Goal: Book appointment/travel/reservation

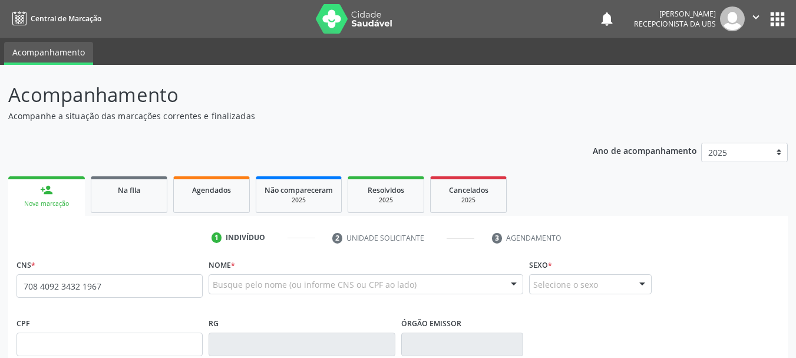
type input "708 4092 3432 1967"
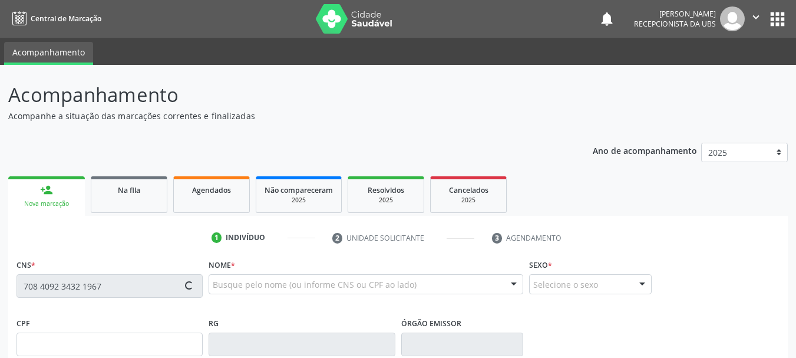
type input "608.773.595-04"
type input "19[DATE]"
type input "[PERSON_NAME]"
type input "[PHONE_NUMBER]"
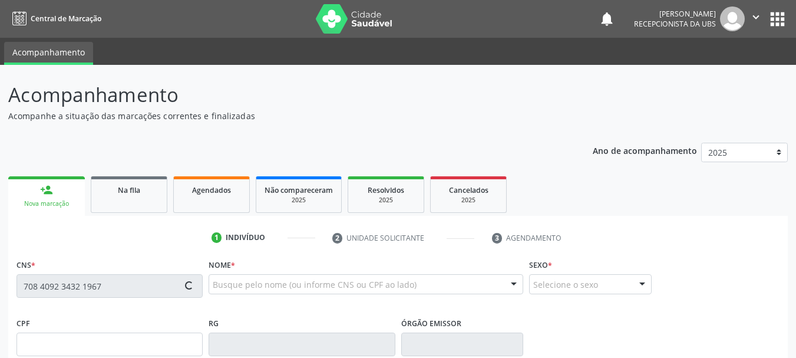
type input "379.140.145-91"
type input "S/N"
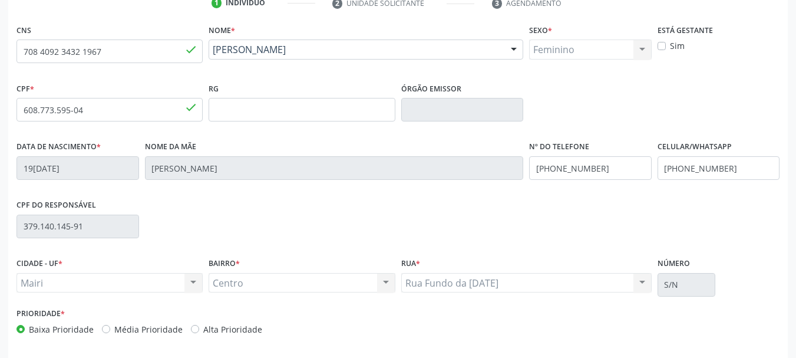
scroll to position [236, 0]
click at [203, 322] on label "Alta Prioridade" at bounding box center [232, 328] width 59 height 12
click at [199, 322] on input "Alta Prioridade" at bounding box center [195, 327] width 8 height 11
radio input "true"
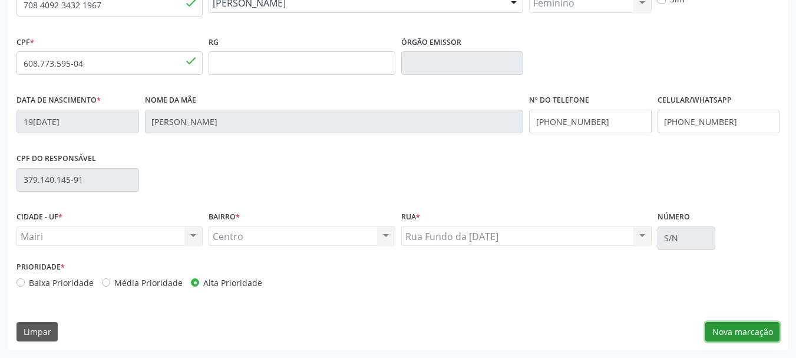
click at [727, 329] on button "Nova marcação" at bounding box center [742, 332] width 74 height 20
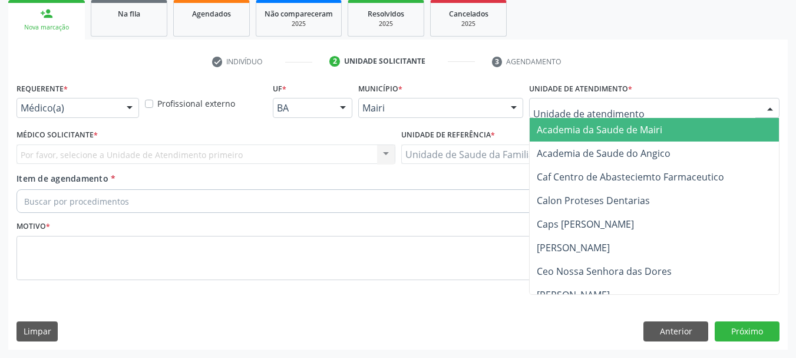
drag, startPoint x: 567, startPoint y: 102, endPoint x: 582, endPoint y: 100, distance: 15.5
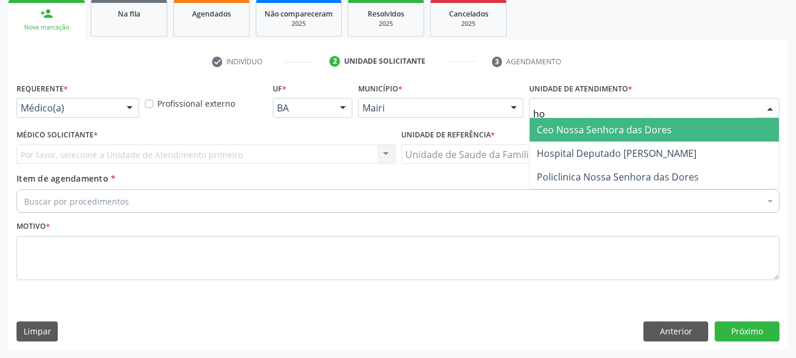
type input "hos"
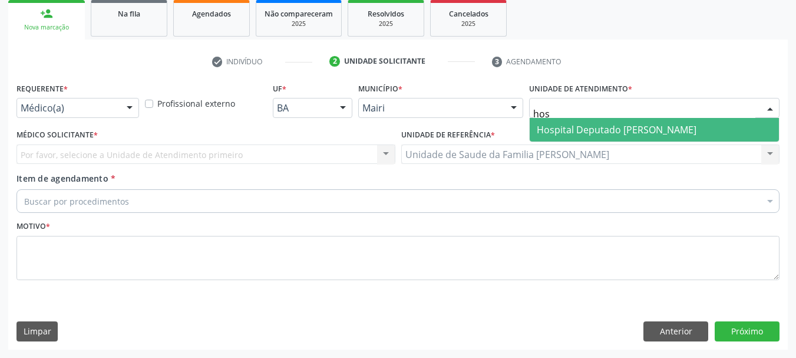
click at [581, 134] on span "Hospital Deputado [PERSON_NAME]" at bounding box center [617, 129] width 160 height 13
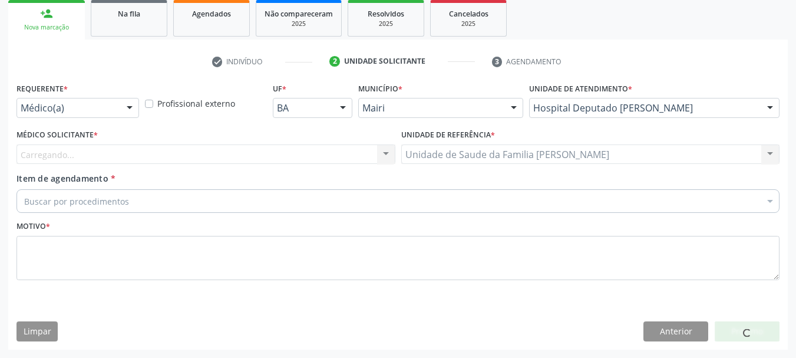
click at [48, 147] on div "Carregando... Nenhum resultado encontrado para: " " Não há nenhuma opção para s…" at bounding box center [205, 154] width 379 height 20
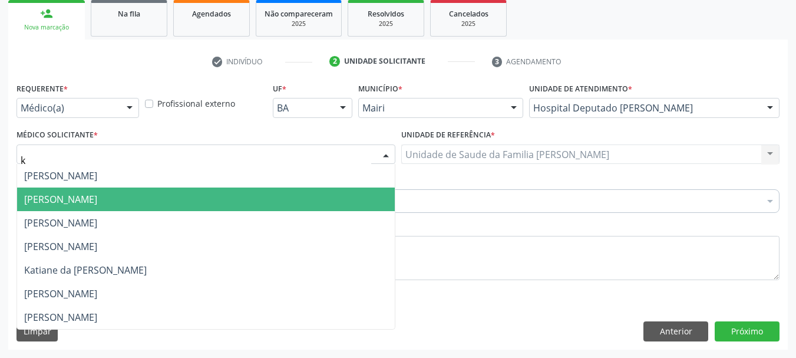
type input "ka"
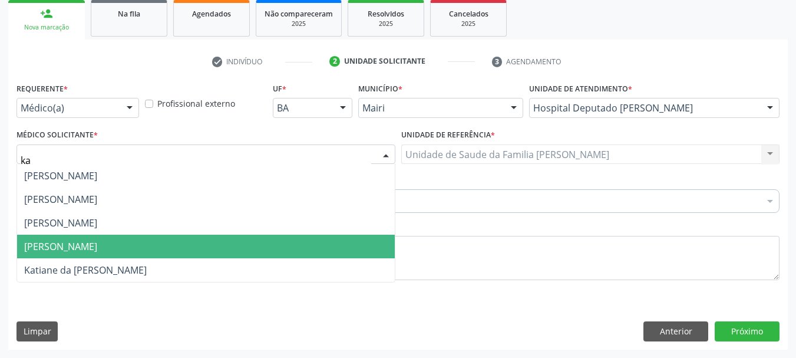
click at [78, 249] on span "[PERSON_NAME]" at bounding box center [60, 246] width 73 height 13
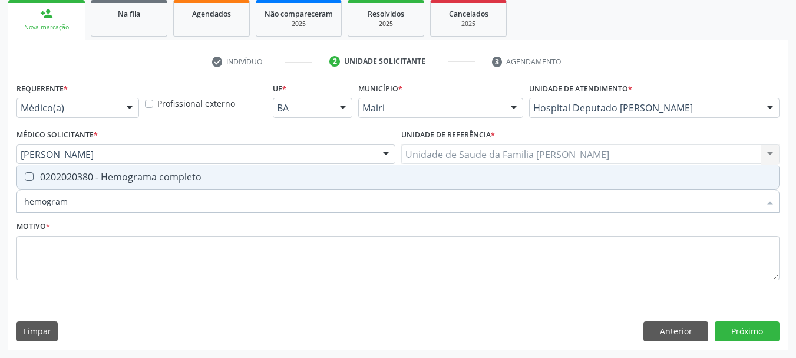
type input "hemograma"
click at [186, 181] on div "0202020380 - Hemograma completo" at bounding box center [397, 176] width 747 height 9
checkbox completo "true"
type input "hemog"
checkbox completo "false"
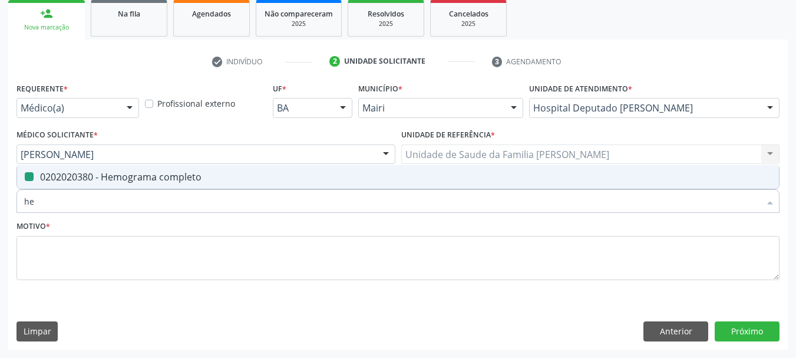
type input "h"
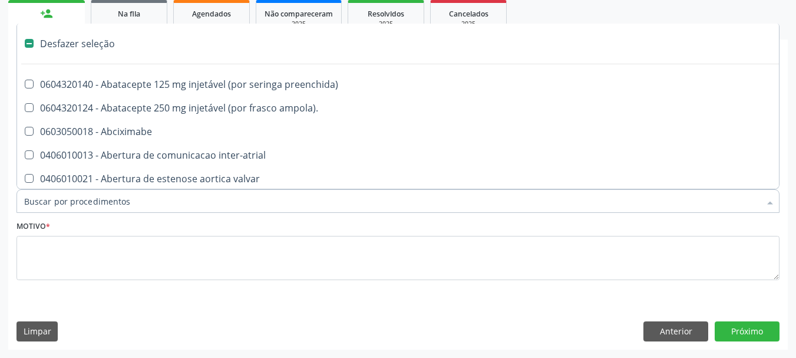
type input "g"
checkbox adolescente\) "true"
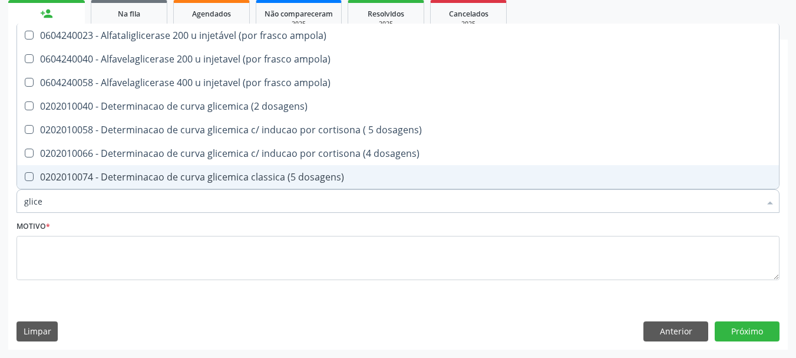
type input "glicem"
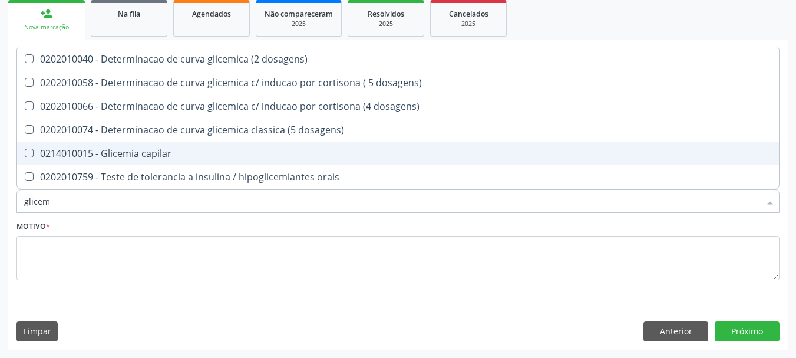
click at [175, 160] on span "0214010015 - Glicemia capilar" at bounding box center [398, 153] width 762 height 24
checkbox capilar "true"
type input "glice"
checkbox capilar "false"
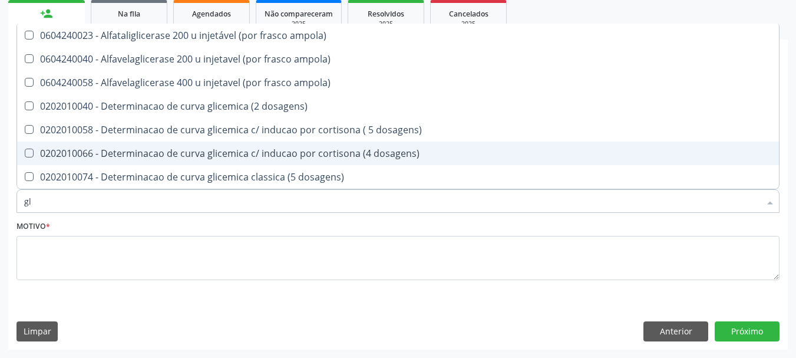
type input "g"
checkbox capilar "false"
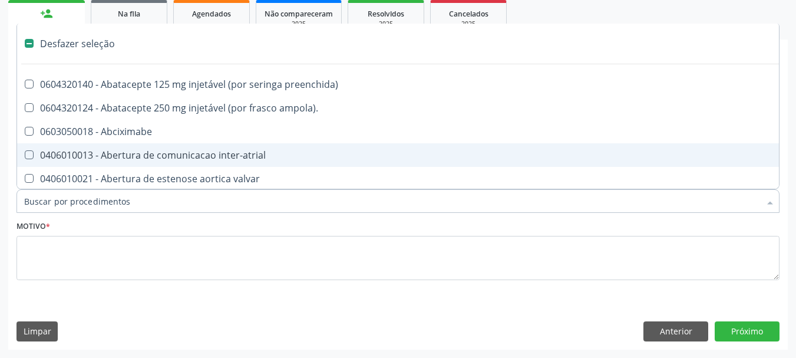
type input "h"
checkbox joelho "true"
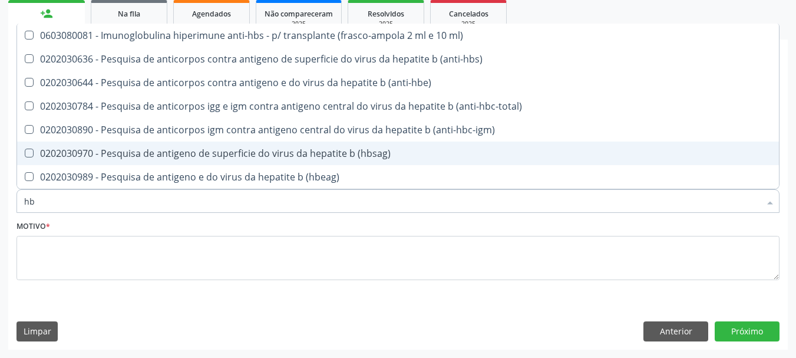
type input "h"
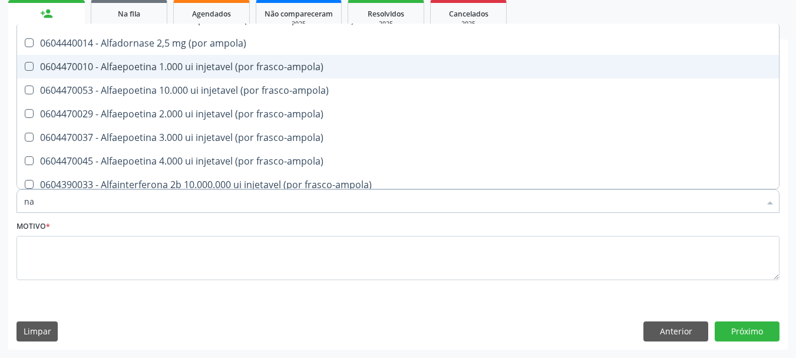
scroll to position [471, 0]
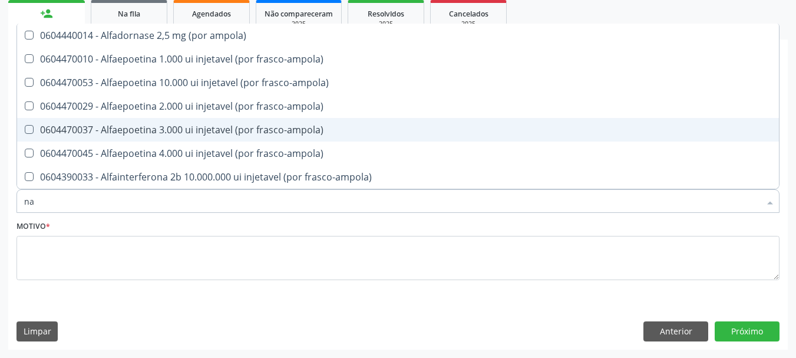
type input "n"
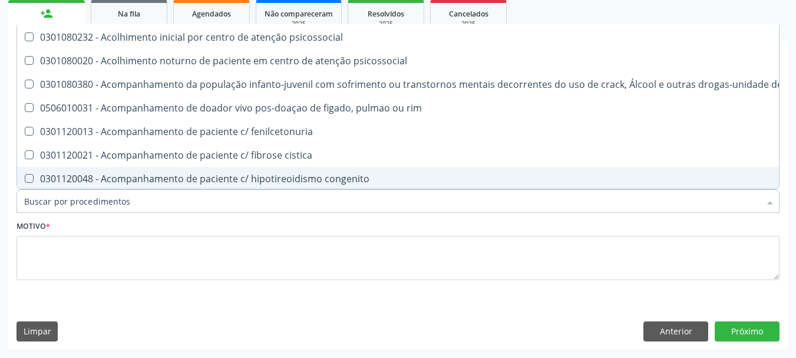
scroll to position [520, 0]
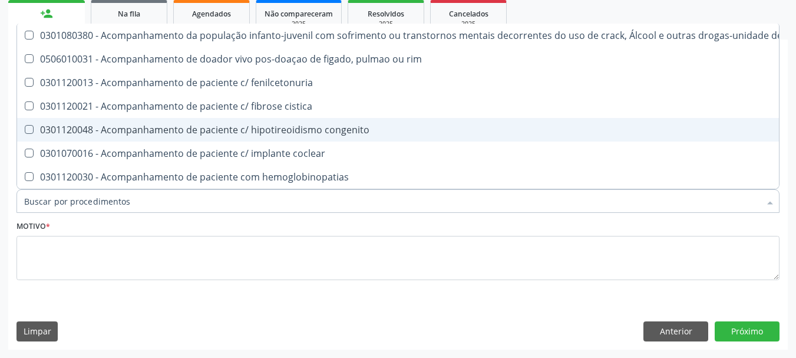
type input "g"
checkbox aorto-cavitarias "true"
checkbox adolescente\) "true"
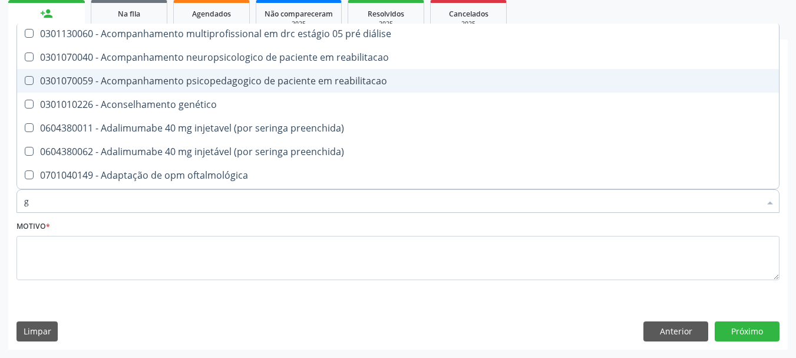
scroll to position [471, 0]
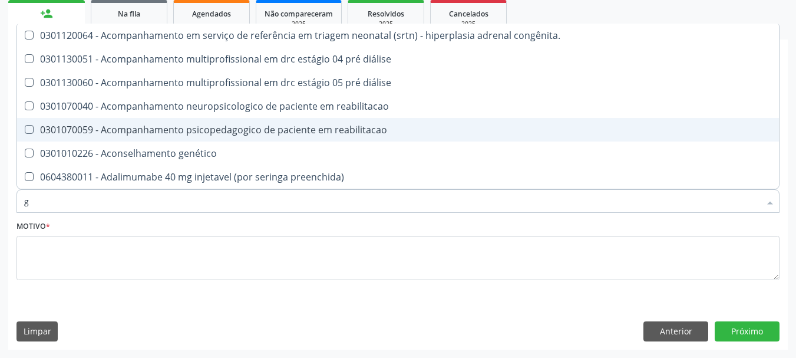
type input "gr"
checkbox uroginecológicas "true"
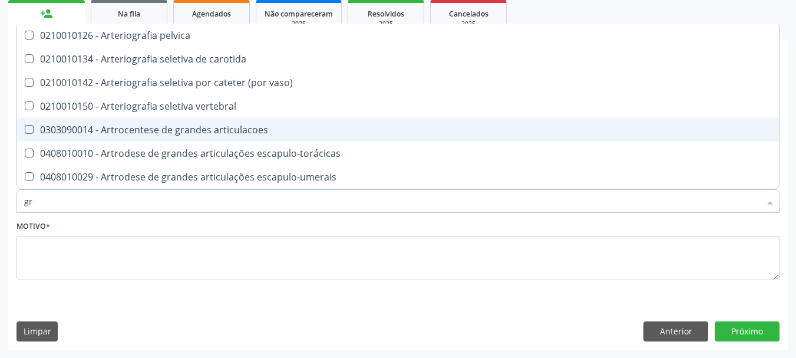
type input "gra"
checkbox completo "true"
checkbox \(pletismografia\) "false"
type input "gr"
checkbox completo "false"
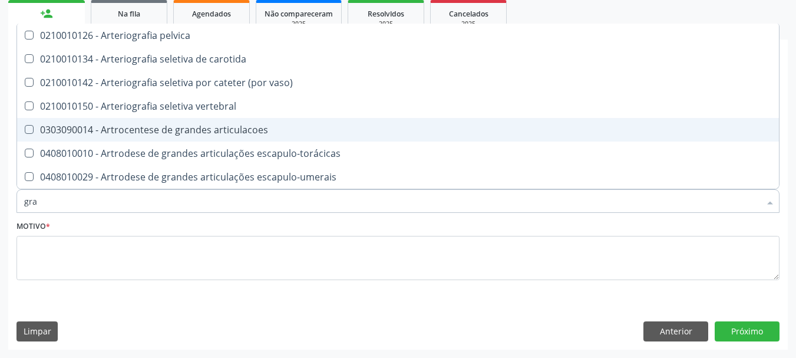
checkbox \(pletismografia\) "true"
type input "g"
checkbox completo "false"
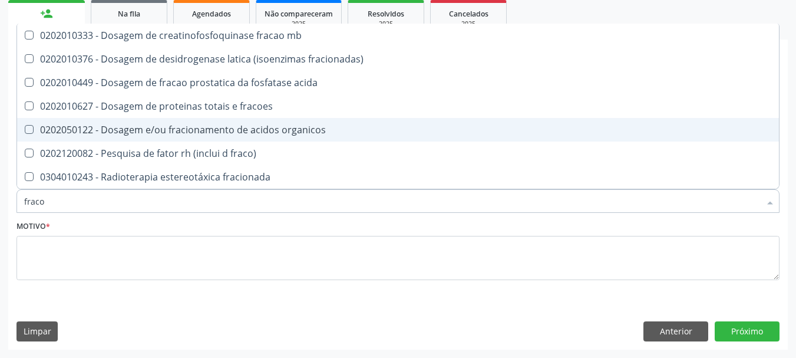
scroll to position [0, 0]
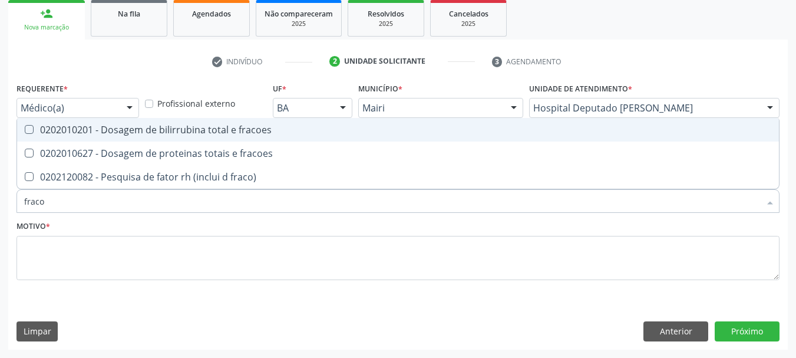
type input "fracoe"
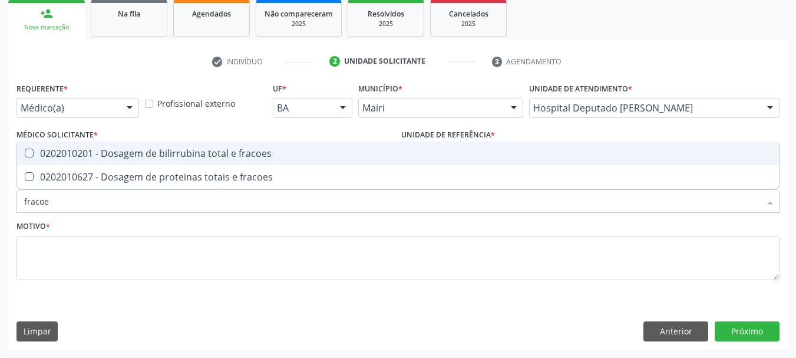
click at [184, 148] on div "0202010201 - Dosagem de bilirrubina total e fracoes" at bounding box center [397, 152] width 747 height 9
checkbox fracoes "true"
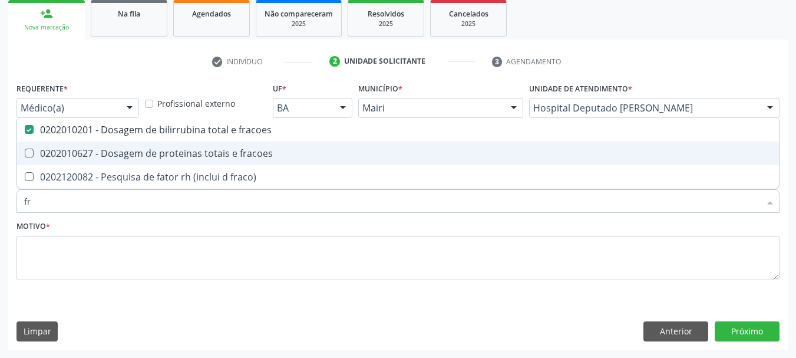
type input "f"
checkbox fracoes "false"
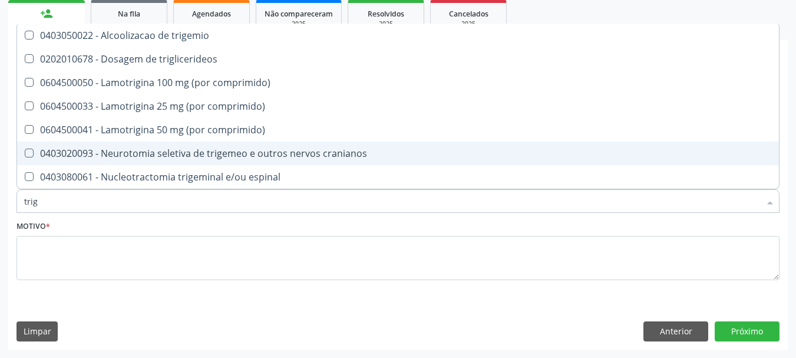
type input "trigl"
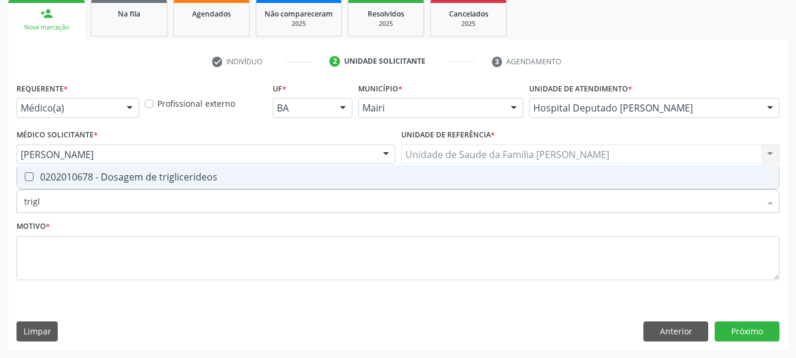
click at [193, 184] on span "0202010678 - Dosagem de triglicerideos" at bounding box center [398, 177] width 762 height 24
checkbox triglicerideos "true"
type input "trig"
checkbox triglicerideos "false"
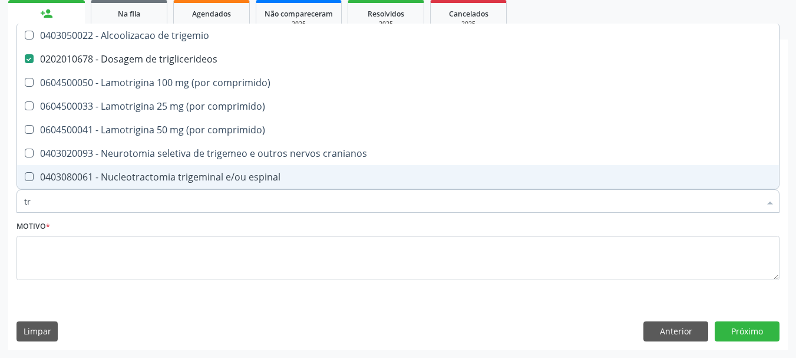
type input "t"
checkbox triglicerideos "false"
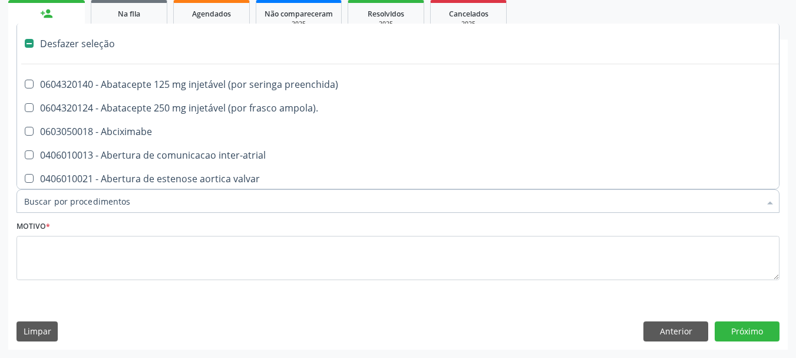
type input "g"
checkbox assistida "true"
checkbox projecoes\) "true"
checkbox aorto-cavitarias "true"
checkbox adolescente\) "true"
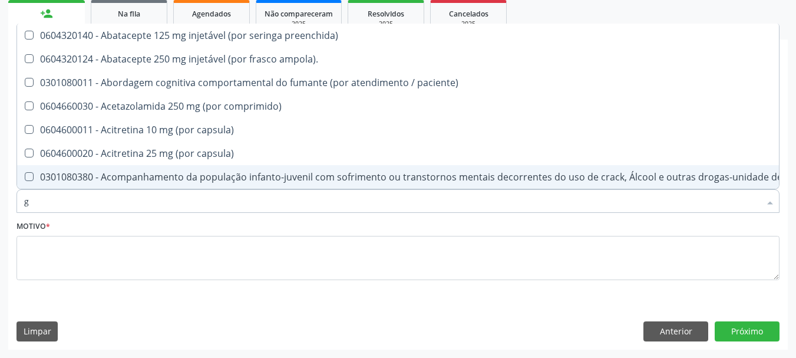
type input "gl"
checkbox pé\) "true"
checkbox normal "true"
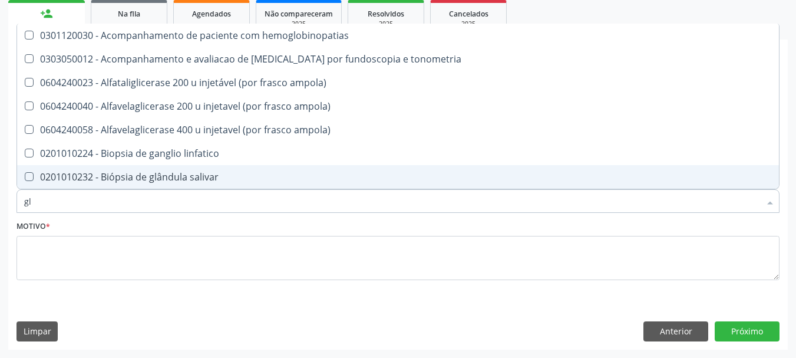
type input "gli"
checkbox globular "true"
checkbox dosagens\) "true"
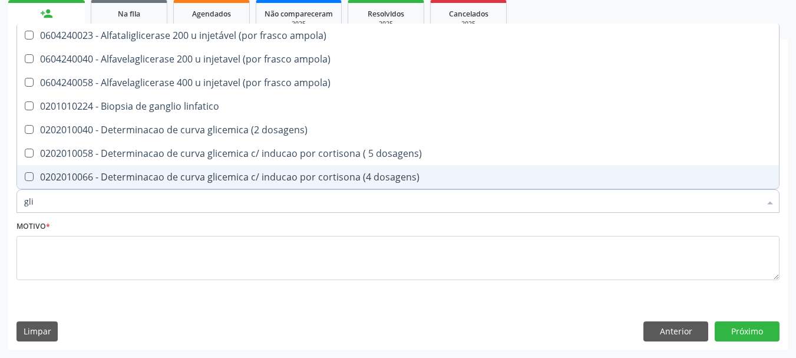
type input "glic"
checkbox glicosilada "true"
checkbox capilar "false"
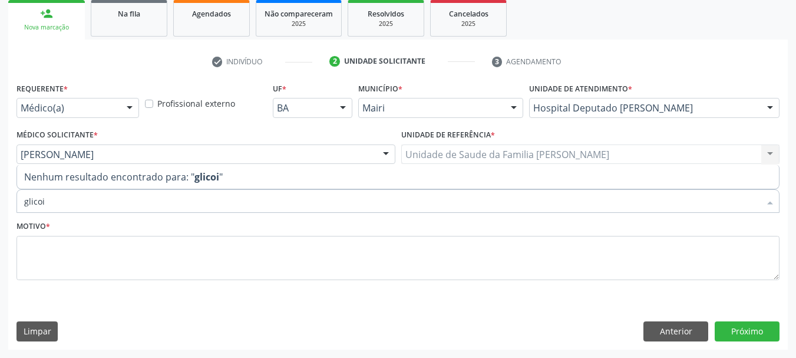
type input "glico"
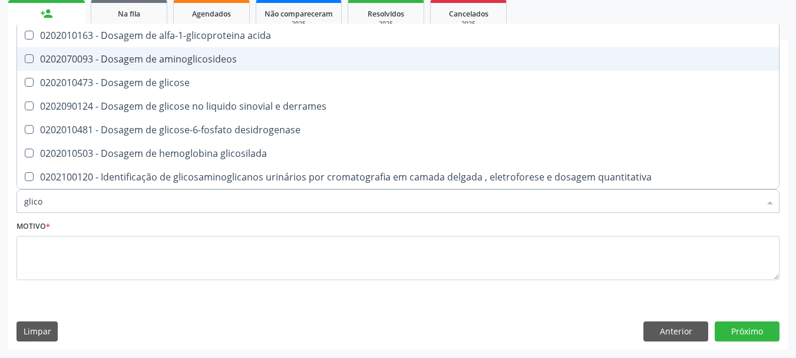
click at [207, 61] on div "0202070093 - Dosagem de aminoglicosideos" at bounding box center [397, 58] width 747 height 9
checkbox aminoglicosideos "true"
type input "glic"
checkbox aminoglicosideos "false"
checkbox glicose "true"
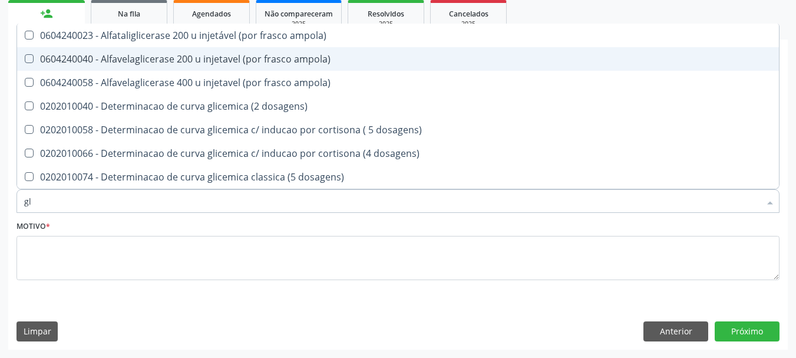
type input "g"
checkbox aminoglicosideos "false"
checkbox glicose "false"
checkbox triglicerideos "false"
checkbox capilar "false"
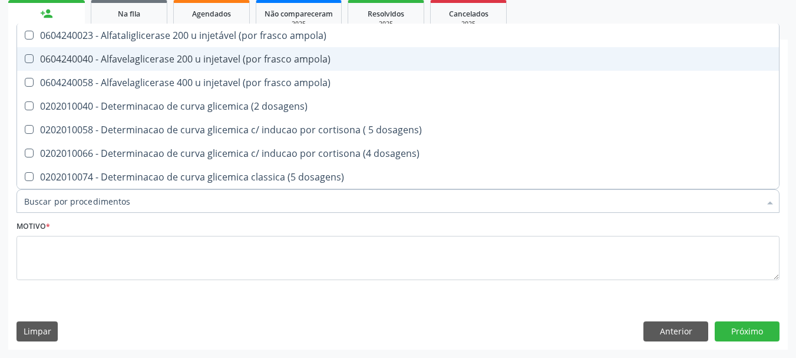
checkbox infantil "false"
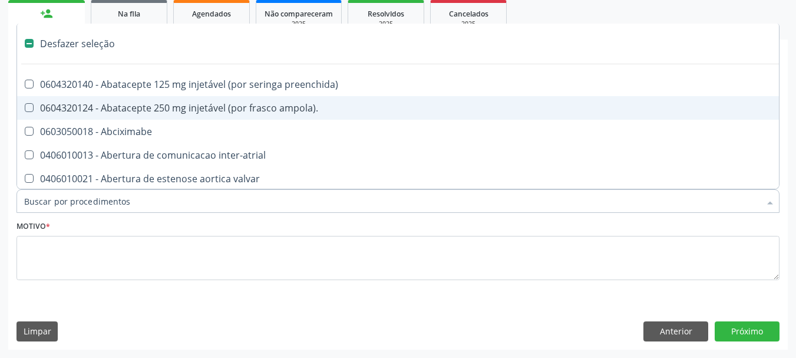
type input "f"
checkbox trabalhador "true"
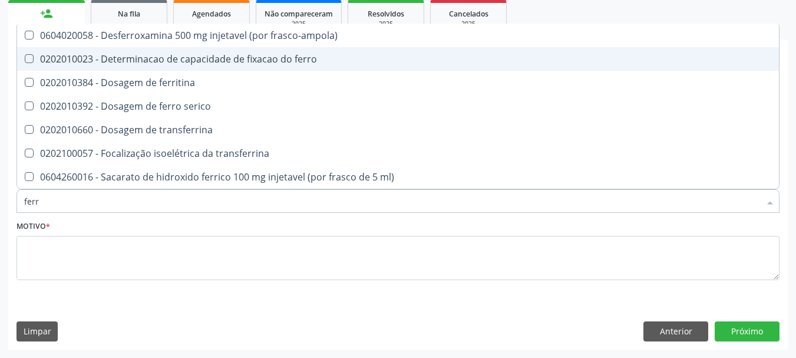
type input "ferro"
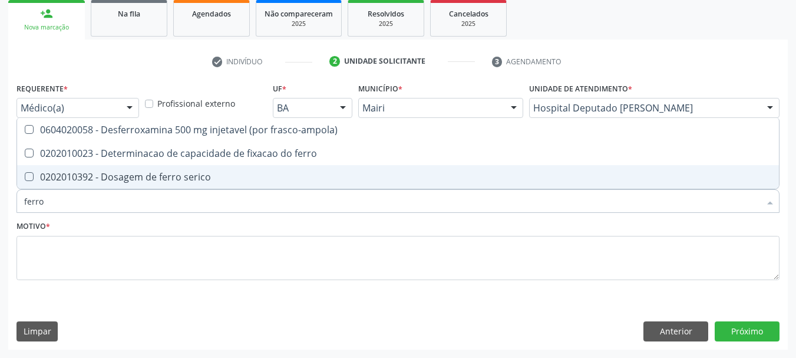
click at [200, 180] on div "0202010392 - Dosagem de ferro serico" at bounding box center [397, 176] width 747 height 9
checkbox serico "true"
type input "ferr"
checkbox serico "false"
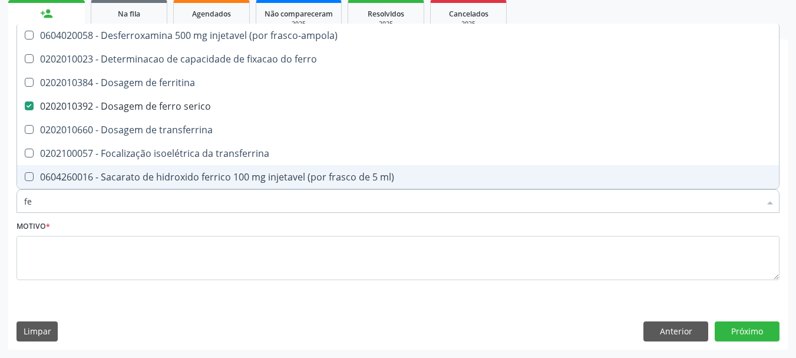
type input "f"
checkbox serico "false"
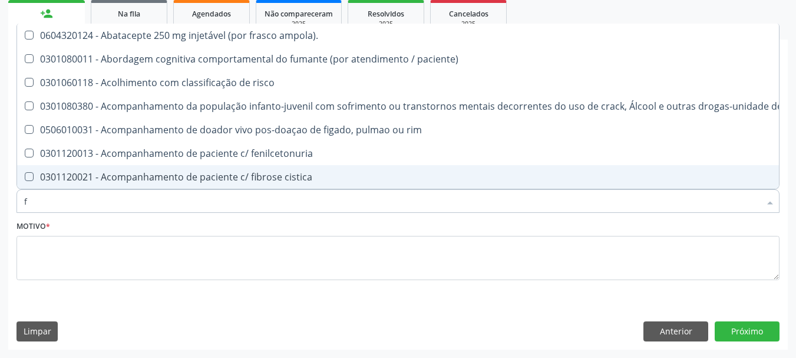
type input "fe"
checkbox c "true"
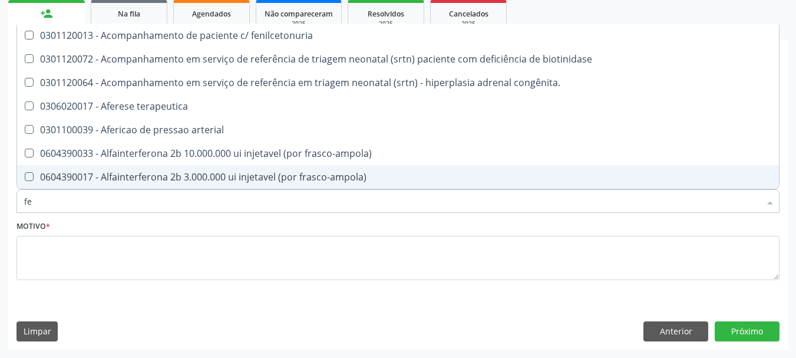
type input "fer"
checkbox joelho "true"
checkbox serico "false"
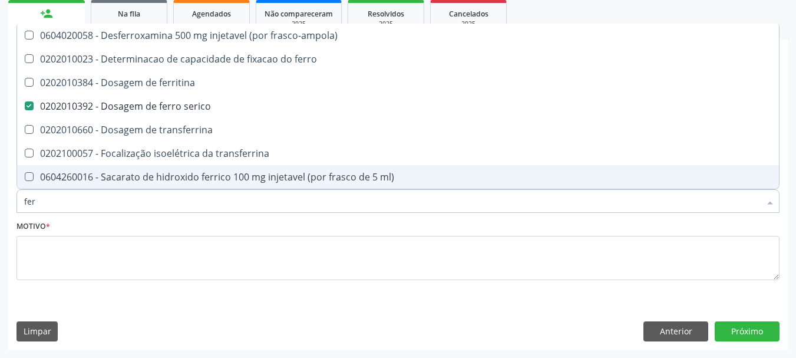
type input "ferr"
checkbox serico "true"
type input "ferri"
checkbox serico "false"
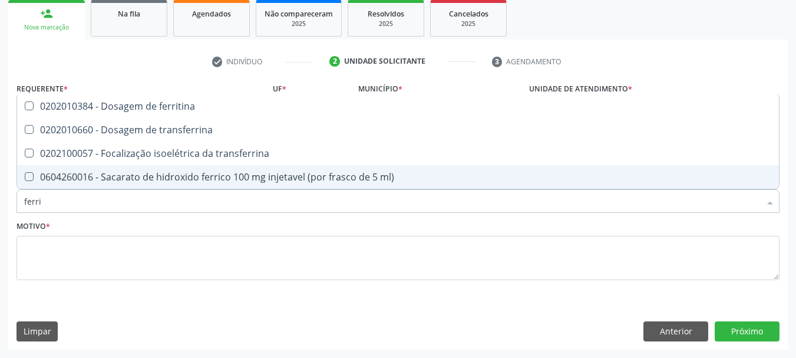
type input "ferrit"
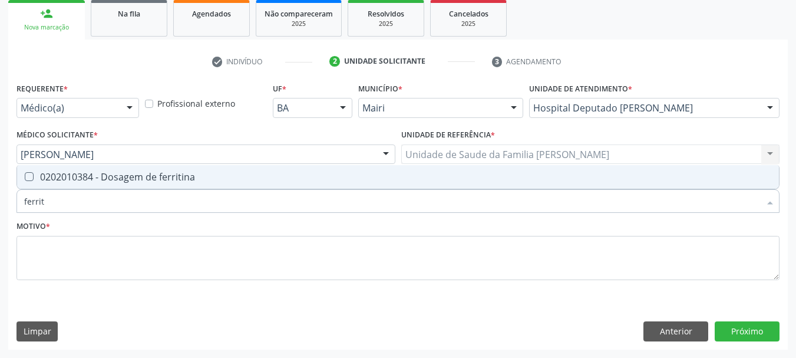
click at [200, 180] on div "0202010384 - Dosagem de ferritina" at bounding box center [397, 176] width 747 height 9
checkbox ferritina "true"
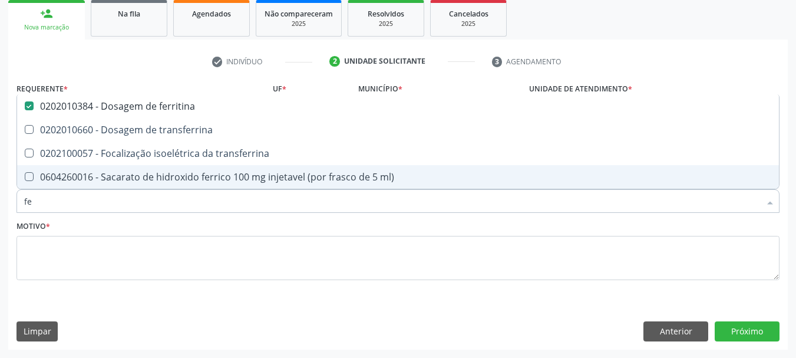
type input "f"
checkbox ferritina "false"
checkbox transferrina "false"
checkbox ml\) "false"
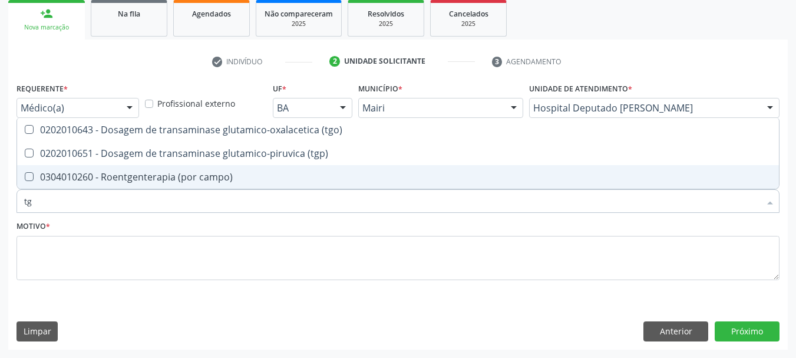
type input "tgo"
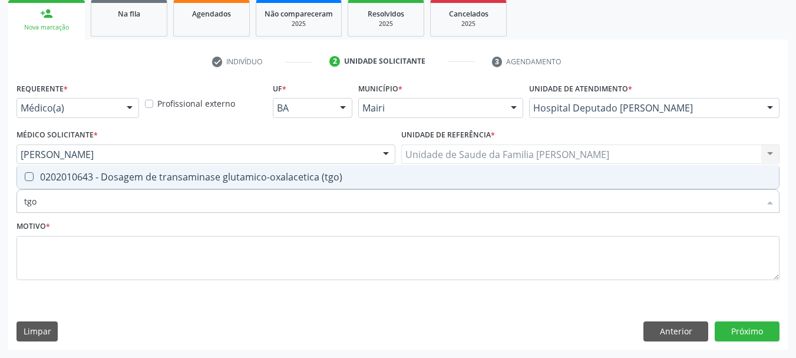
click at [200, 180] on div "0202010643 - Dosagem de transaminase glutamico-oxalacetica (tgo)" at bounding box center [397, 176] width 747 height 9
checkbox \(tgo\) "true"
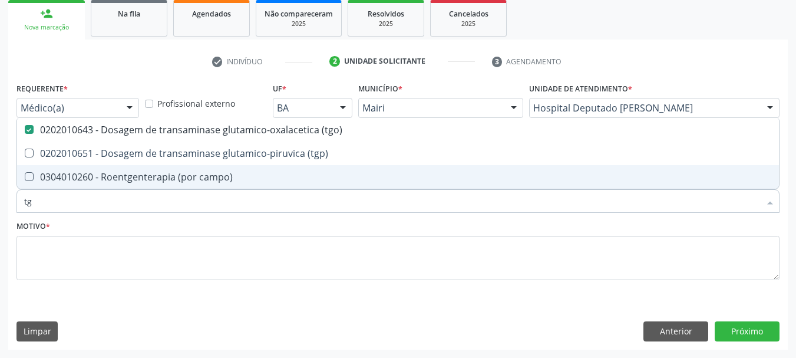
type input "tgp"
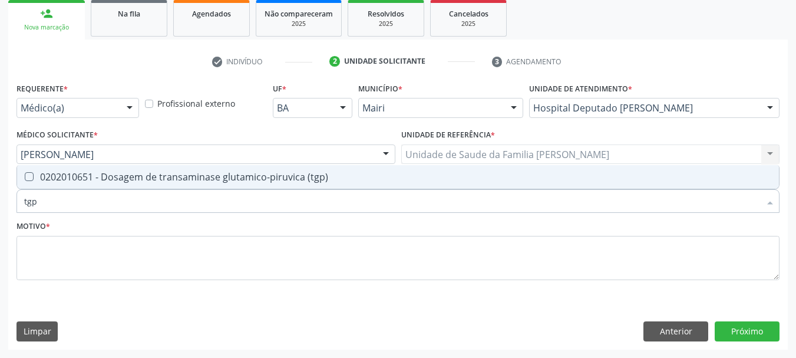
click at [200, 180] on div "0202010651 - Dosagem de transaminase glutamico-piruvica (tgp)" at bounding box center [397, 176] width 747 height 9
checkbox \(tgp\) "true"
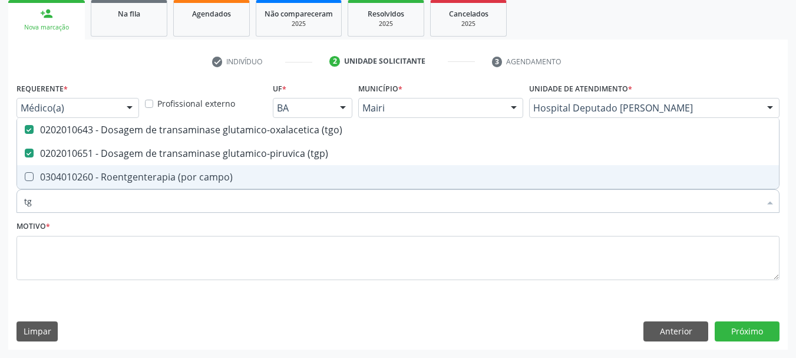
type input "t"
checkbox \(tgo\) "false"
checkbox \(tgp\) "false"
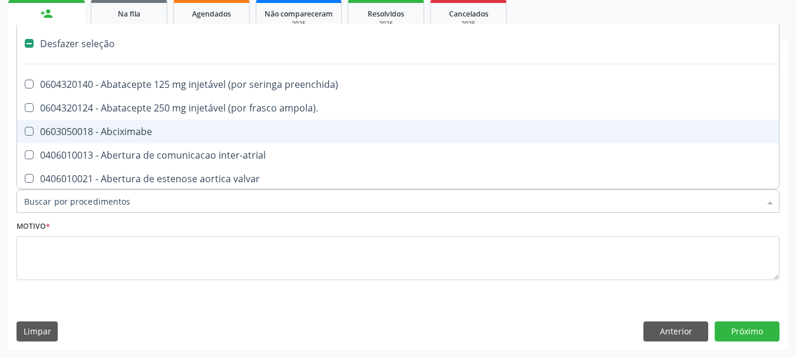
type input "g"
checkbox x "true"
checkbox assistida "true"
checkbox cirurgica "true"
checkbox renal "true"
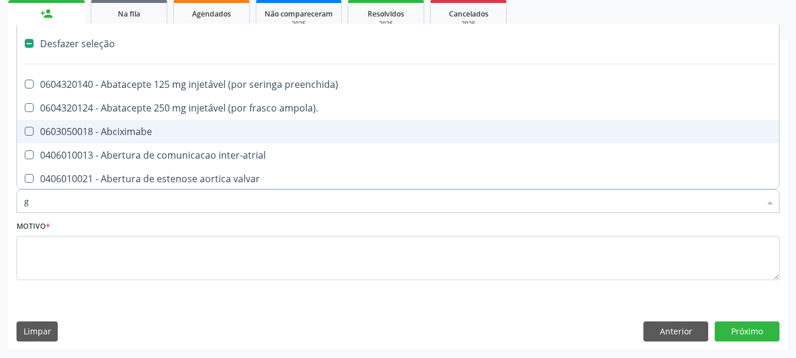
checkbox estimulo "true"
checkbox \(bilateral\) "true"
checkbox projecoes\) "true"
checkbox aorto-cavitarias "true"
checkbox adolescente\) "true"
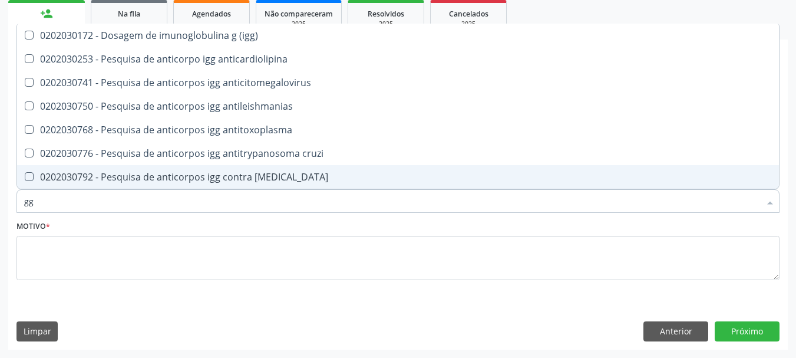
type input "g"
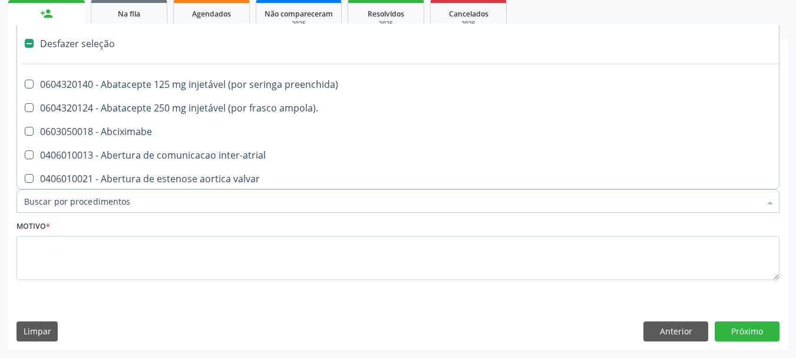
type input "v"
checkbox \(unilateral\) "true"
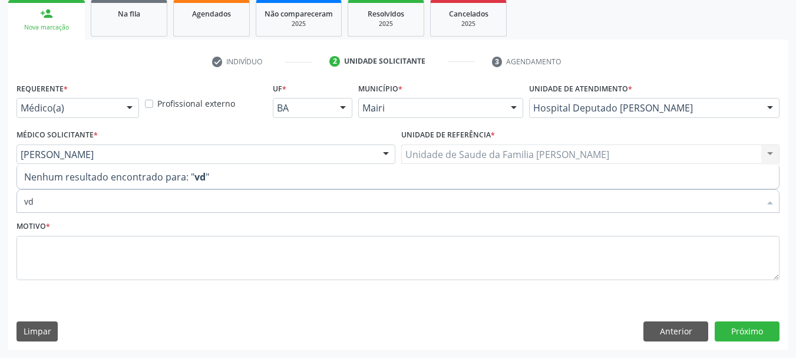
type input "v"
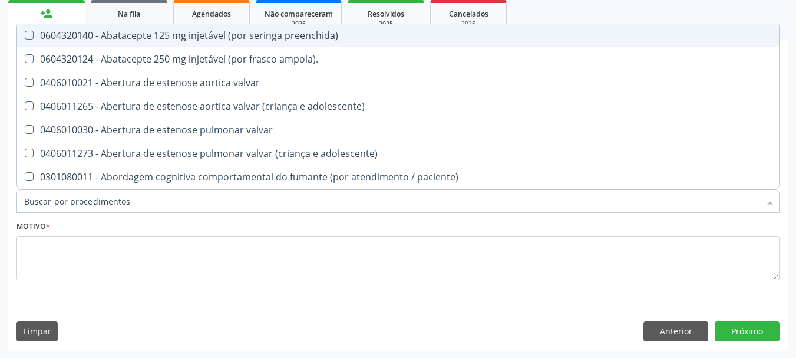
checkbox \(tgp\) "false"
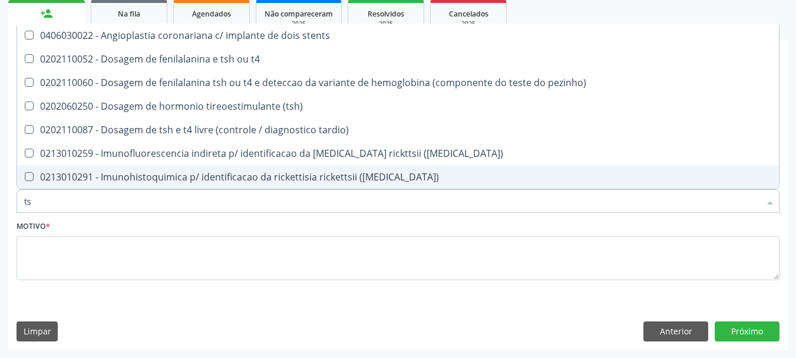
type input "tsh"
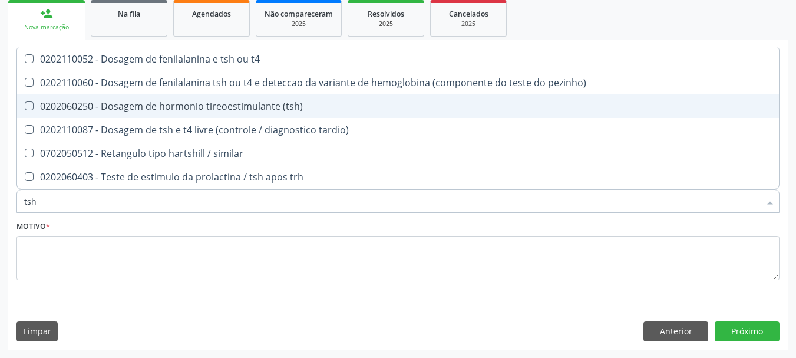
click at [194, 111] on div "0202060250 - Dosagem de hormonio tireoestimulante (tsh)" at bounding box center [397, 105] width 747 height 9
checkbox \(tsh\) "true"
type input "ts"
checkbox \(tsh\) "false"
checkbox tardio\) "true"
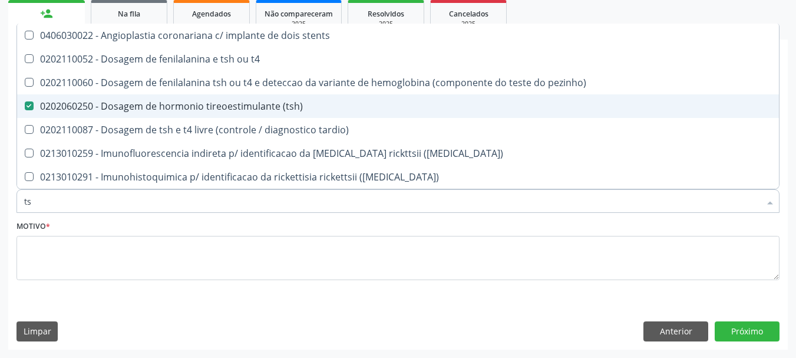
type input "t"
checkbox \(tsh\) "false"
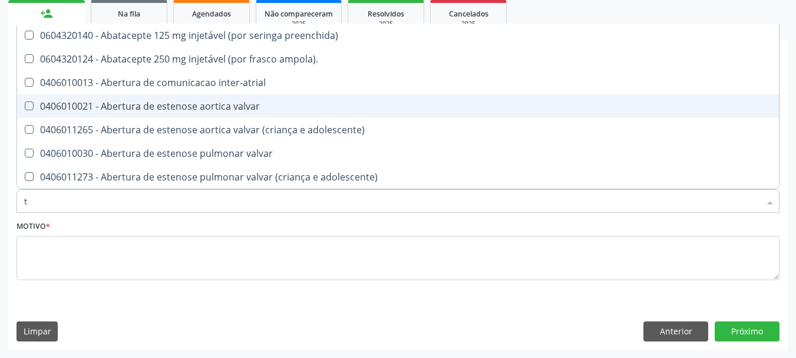
type input "t4"
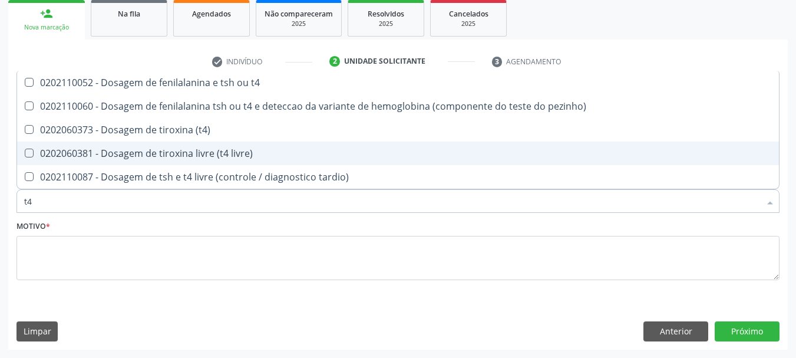
click at [230, 158] on div "0202060381 - Dosagem de tiroxina livre (t4 livre)" at bounding box center [397, 152] width 747 height 9
checkbox livre\) "true"
type input "t"
checkbox livre\) "false"
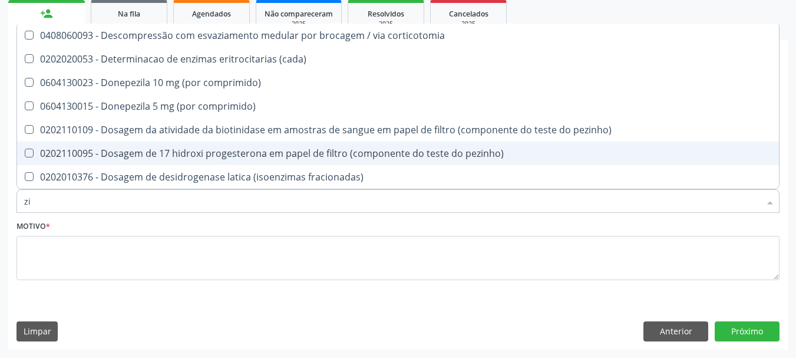
type input "zin"
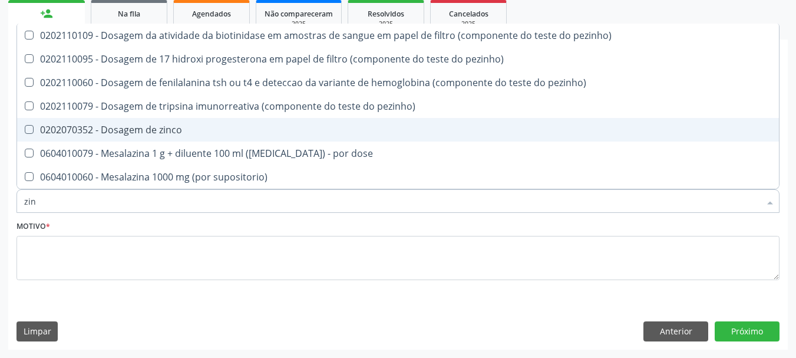
click at [141, 122] on span "0202070352 - Dosagem de zinco" at bounding box center [398, 130] width 762 height 24
checkbox zinco "true"
type input "zi"
checkbox zinco "false"
checkbox comprimido\) "true"
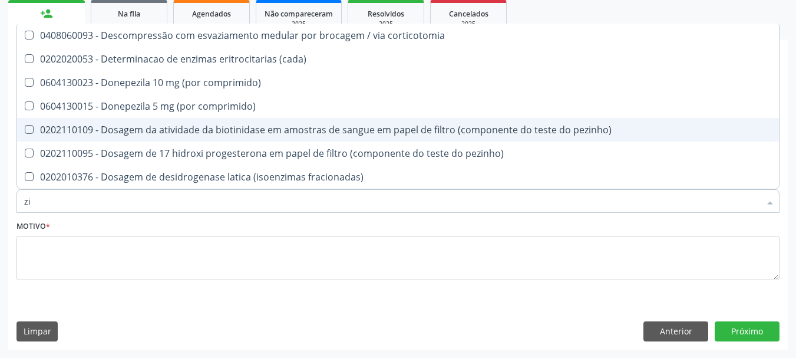
type input "z"
checkbox zinco "false"
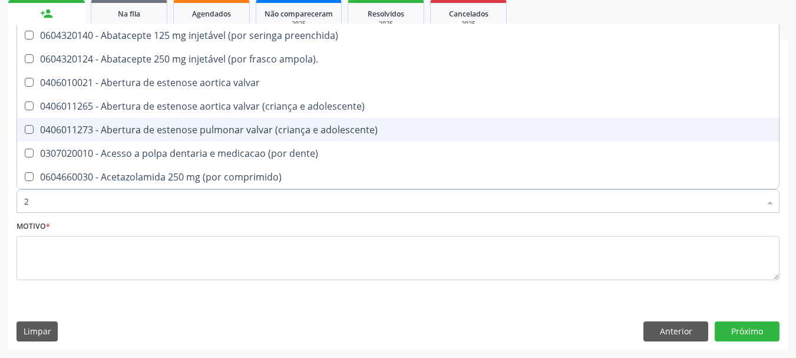
type input "25"
checkbox capsula\) "true"
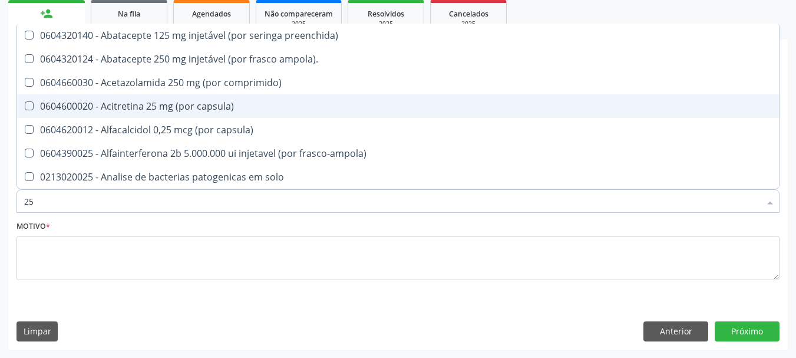
click at [234, 101] on div "0604600020 - Acitretina 25 mg (por capsula)" at bounding box center [501, 105] width 955 height 9
checkbox capsula\) "true"
type input "2"
checkbox capsula\) "false"
checkbox púbica "true"
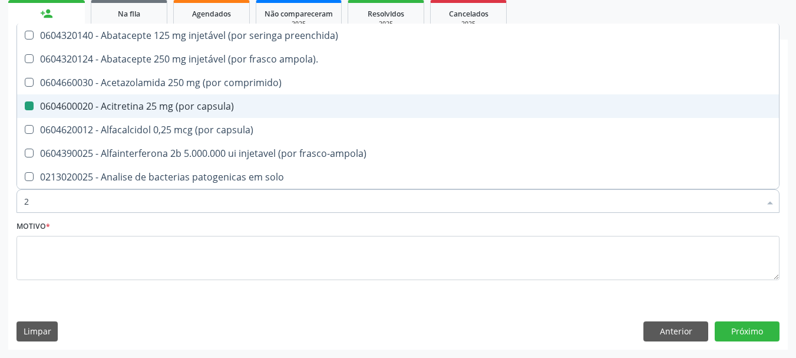
checkbox \(tsh\) "false"
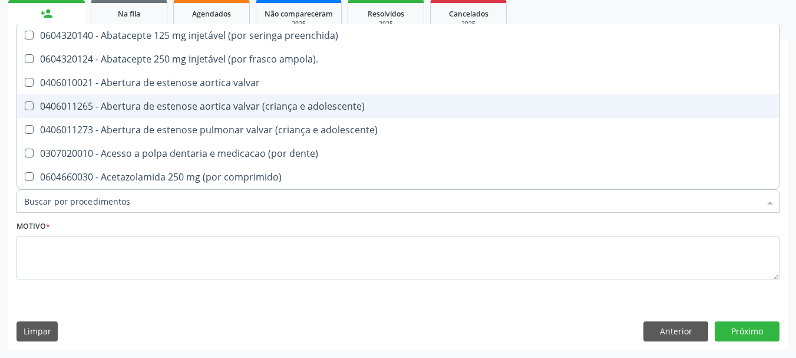
checkbox capsula\) "false"
checkbox congenito "true"
checkbox aminoglicosideos "false"
checkbox fracoes "false"
checkbox ferritina "false"
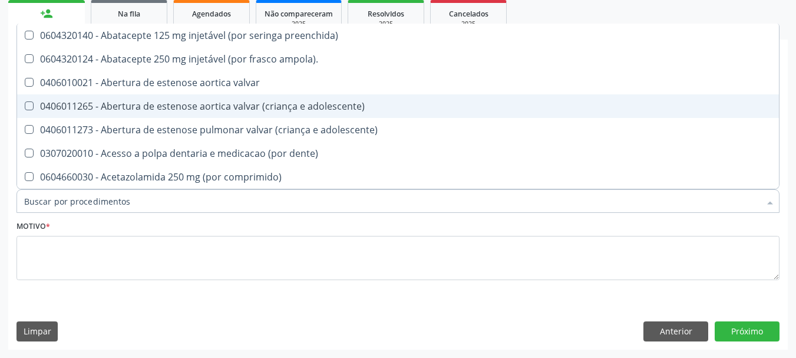
checkbox serico "false"
checkbox \(tsh\) "false"
checkbox livre\) "false"
checkbox \(tgo\) "false"
checkbox \(tgp\) "false"
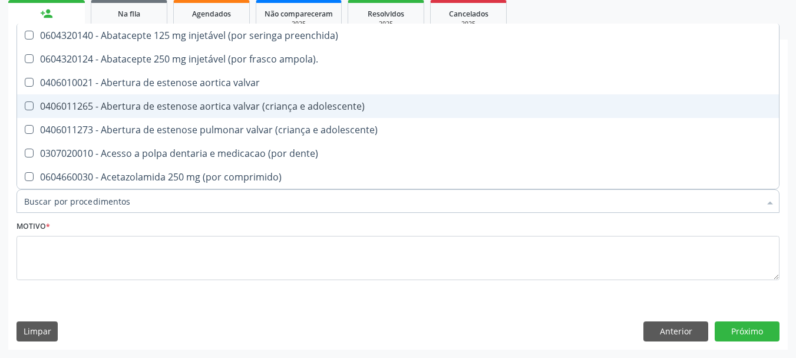
checkbox triglicerideos "false"
checkbox zinco "false"
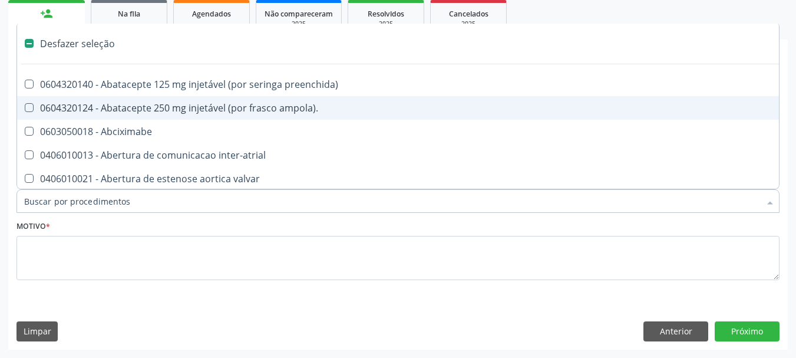
type input "v"
checkbox capsula\) "false"
checkbox conjuntiva "true"
checkbox \(unilateral\) "true"
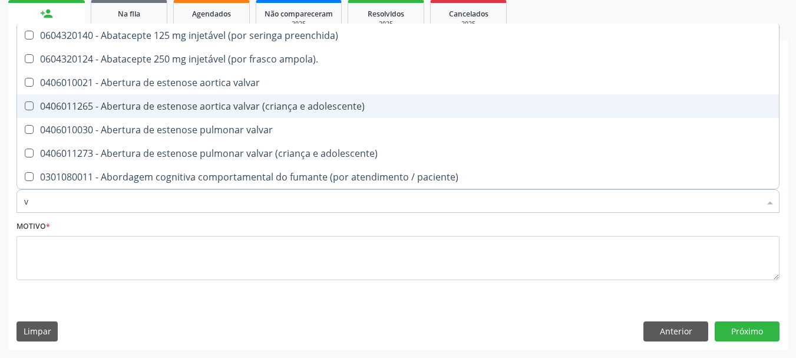
type input "vi"
checkbox cardiovascular "true"
checkbox livre\) "false"
checkbox \(tgp\) "false"
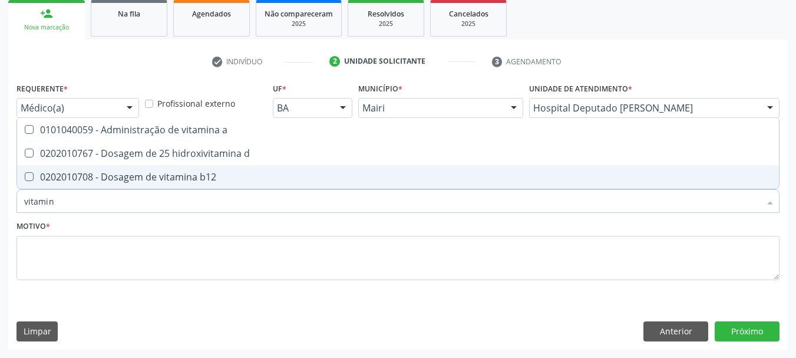
type input "vitamina"
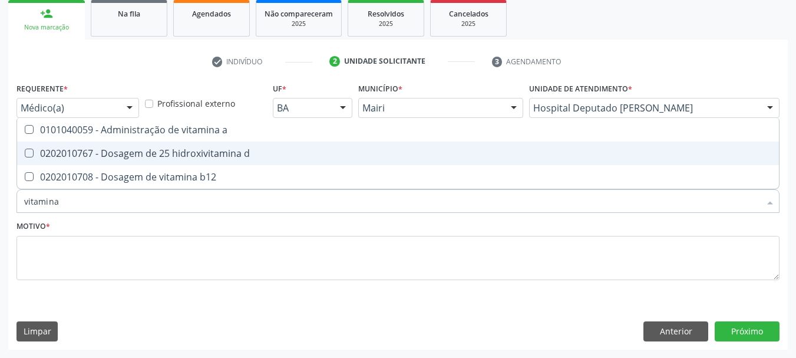
click at [228, 150] on div "0202010767 - Dosagem de 25 hidroxivitamina d" at bounding box center [397, 152] width 747 height 9
click at [227, 164] on span "0202010767 - Dosagem de 25 hidroxivitamina d" at bounding box center [398, 153] width 762 height 24
checkbox d "false"
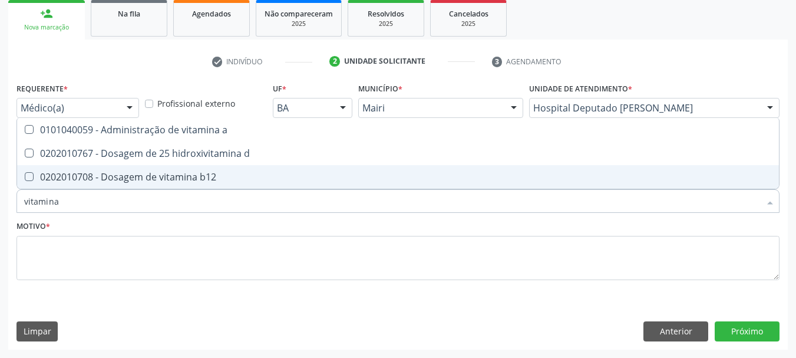
click at [227, 176] on div "0202010708 - Dosagem de vitamina b12" at bounding box center [397, 176] width 747 height 9
checkbox b12 "true"
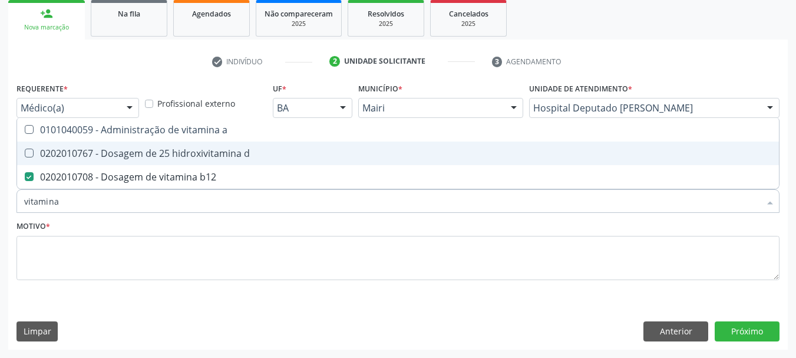
click at [224, 149] on div "0202010767 - Dosagem de 25 hidroxivitamina d" at bounding box center [397, 152] width 747 height 9
checkbox d "true"
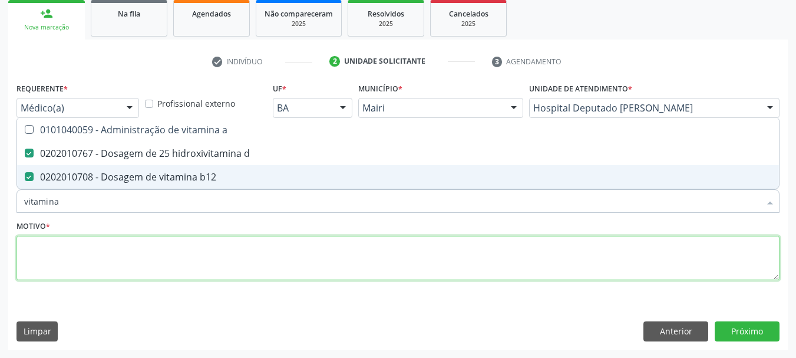
click at [149, 249] on textarea at bounding box center [397, 258] width 763 height 45
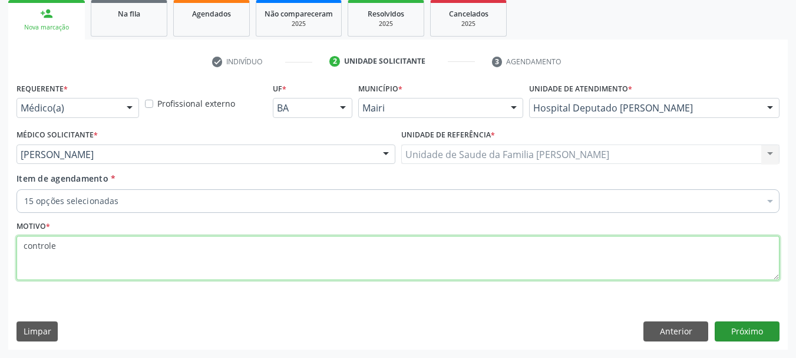
type textarea "controle"
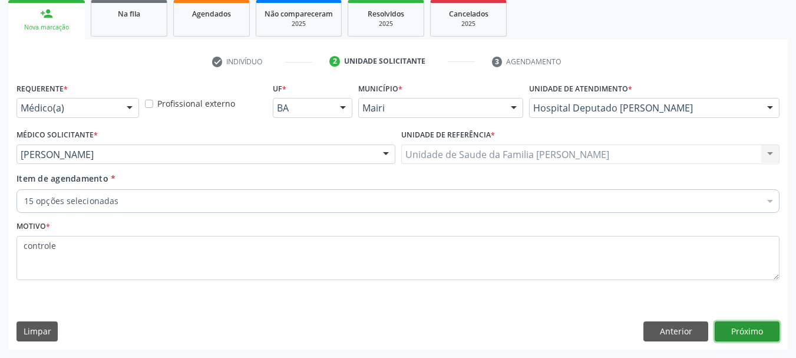
click at [762, 327] on button "Próximo" at bounding box center [746, 331] width 65 height 20
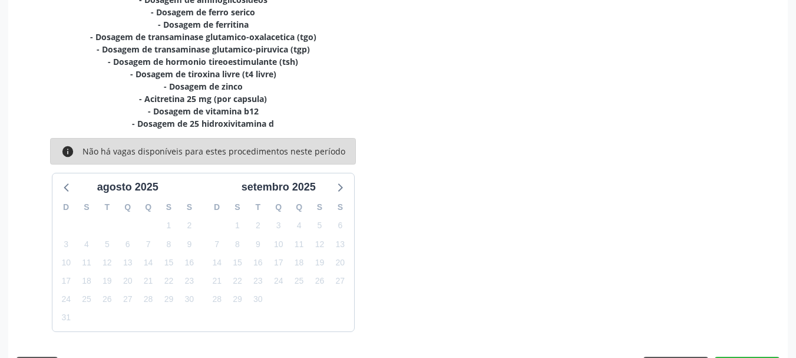
scroll to position [363, 0]
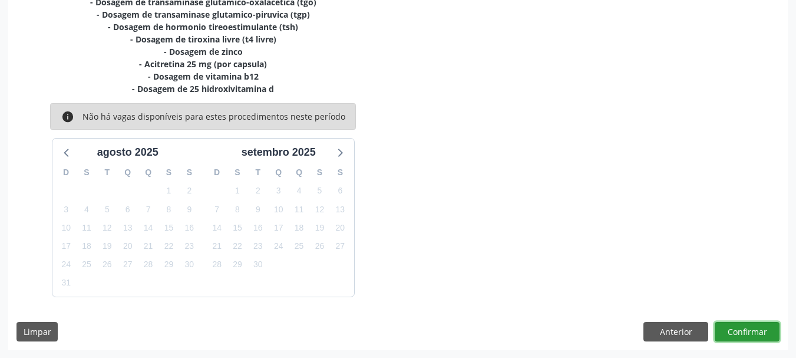
click at [759, 330] on button "Confirmar" at bounding box center [746, 332] width 65 height 20
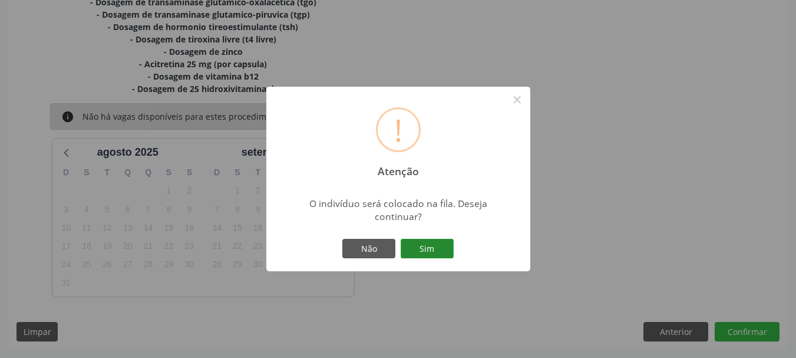
click at [452, 245] on button "Sim" at bounding box center [427, 249] width 53 height 20
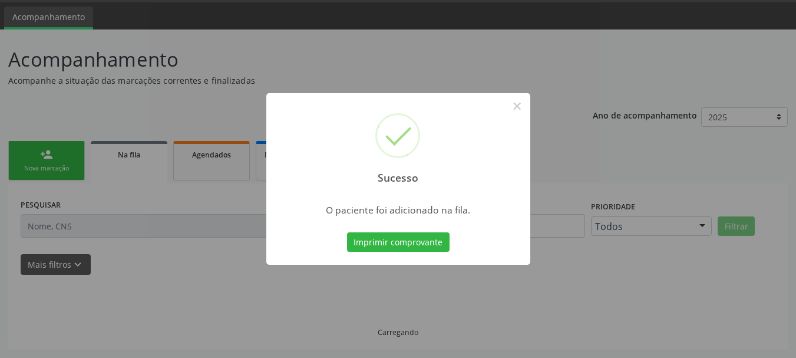
scroll to position [35, 0]
